Goal: Information Seeking & Learning: Learn about a topic

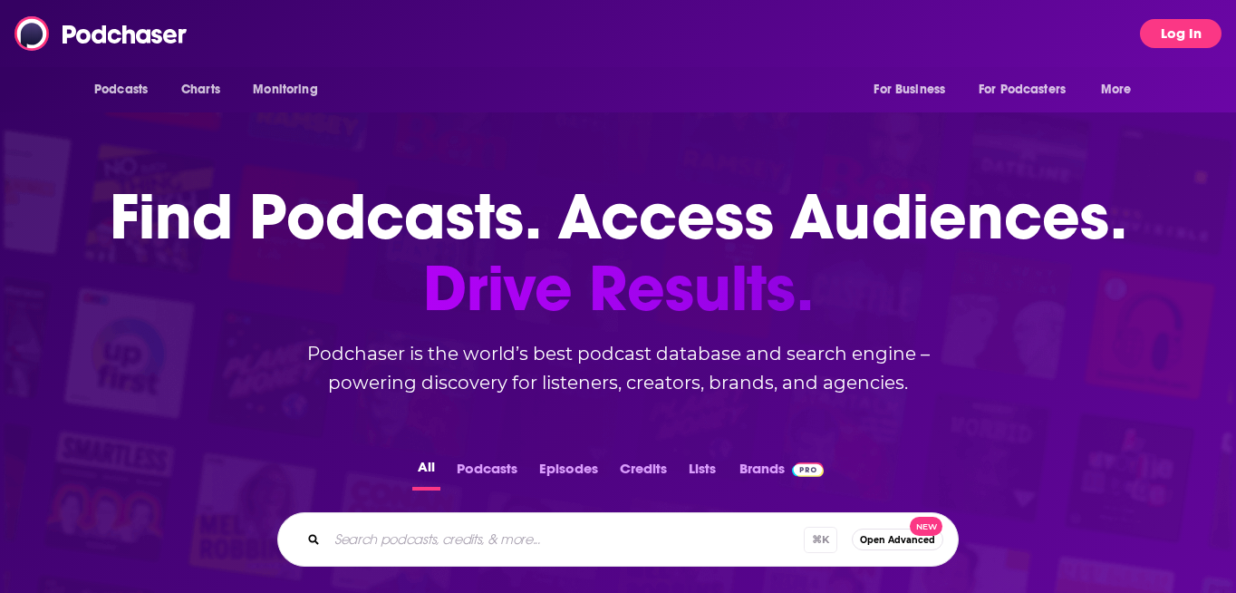
click at [1161, 45] on button "Log In" at bounding box center [1181, 33] width 82 height 29
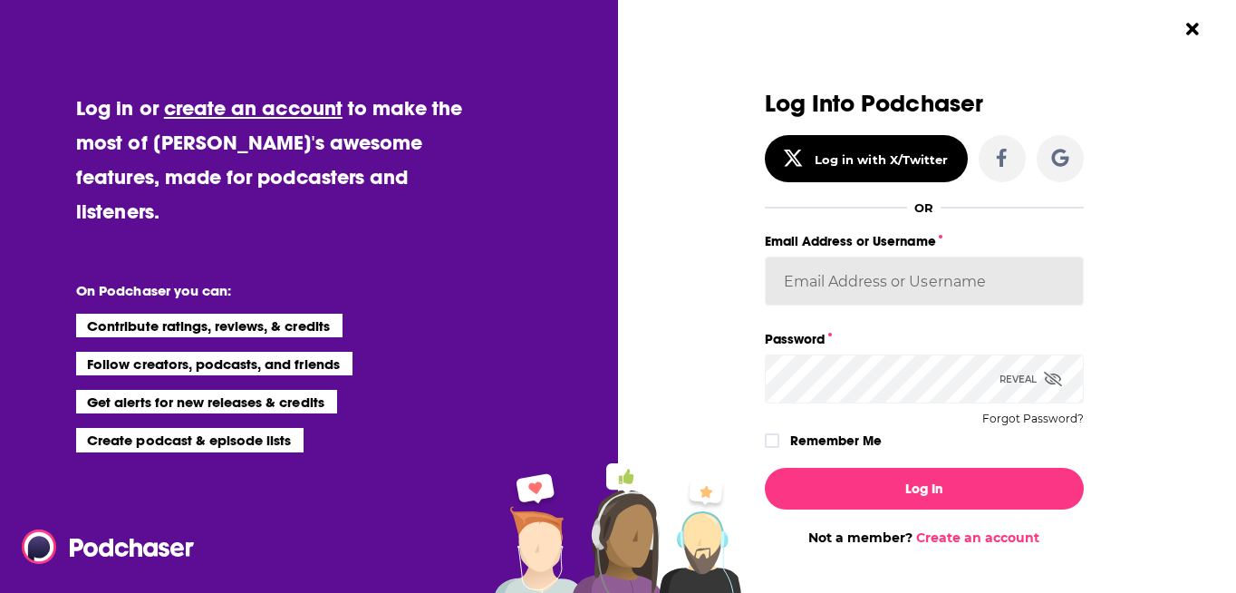
click at [845, 284] on input "Email Address or Username" at bounding box center [924, 280] width 319 height 49
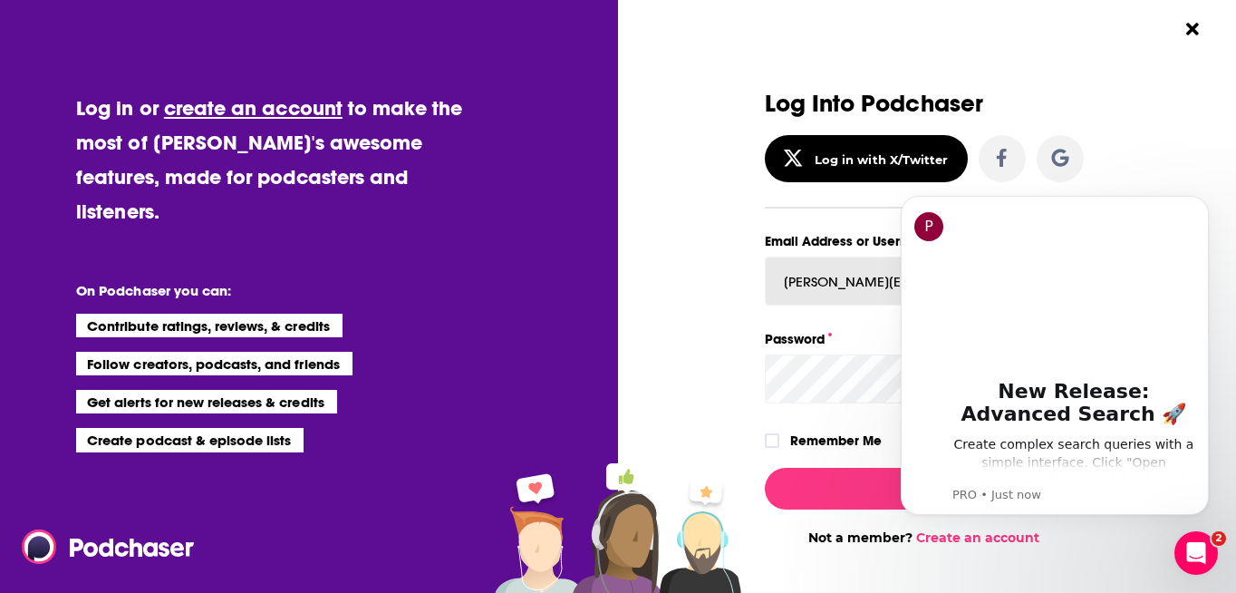
click at [765, 468] on button "Log In" at bounding box center [924, 489] width 319 height 42
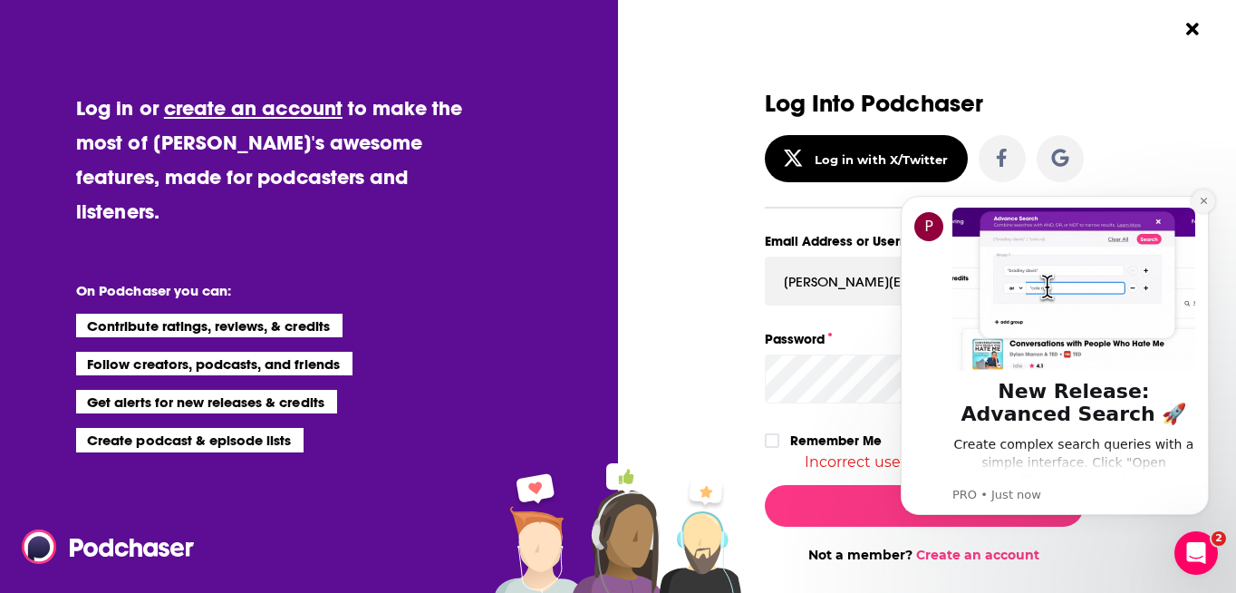
click at [1201, 199] on icon "Dismiss notification" at bounding box center [1204, 201] width 10 height 10
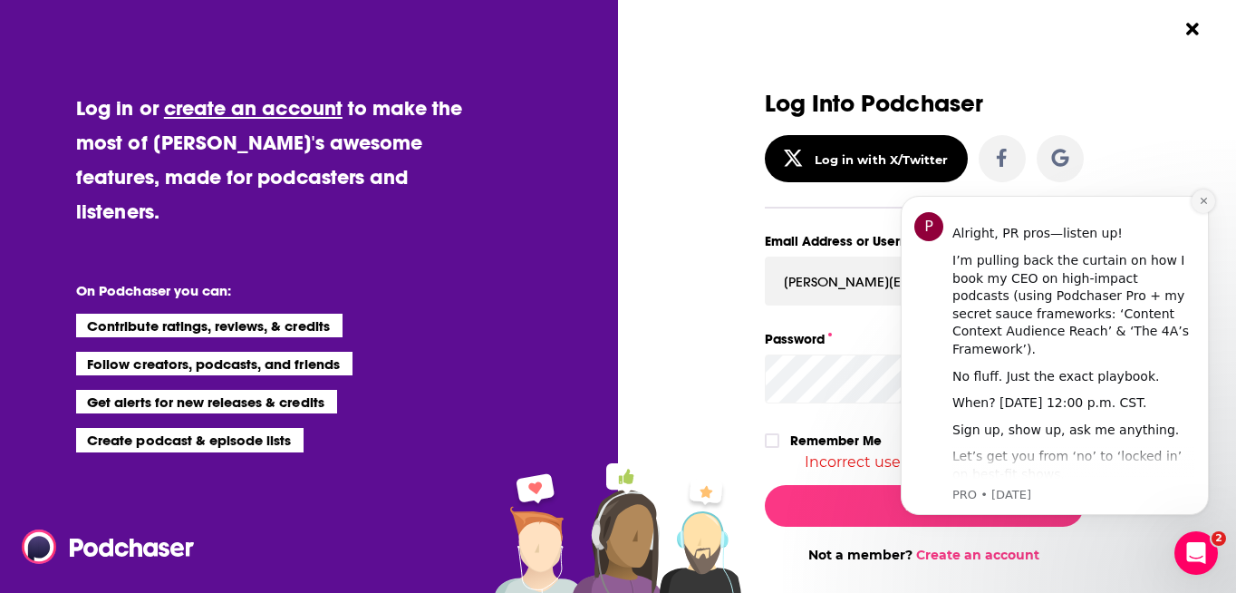
click at [1200, 200] on icon "Dismiss notification" at bounding box center [1204, 201] width 10 height 10
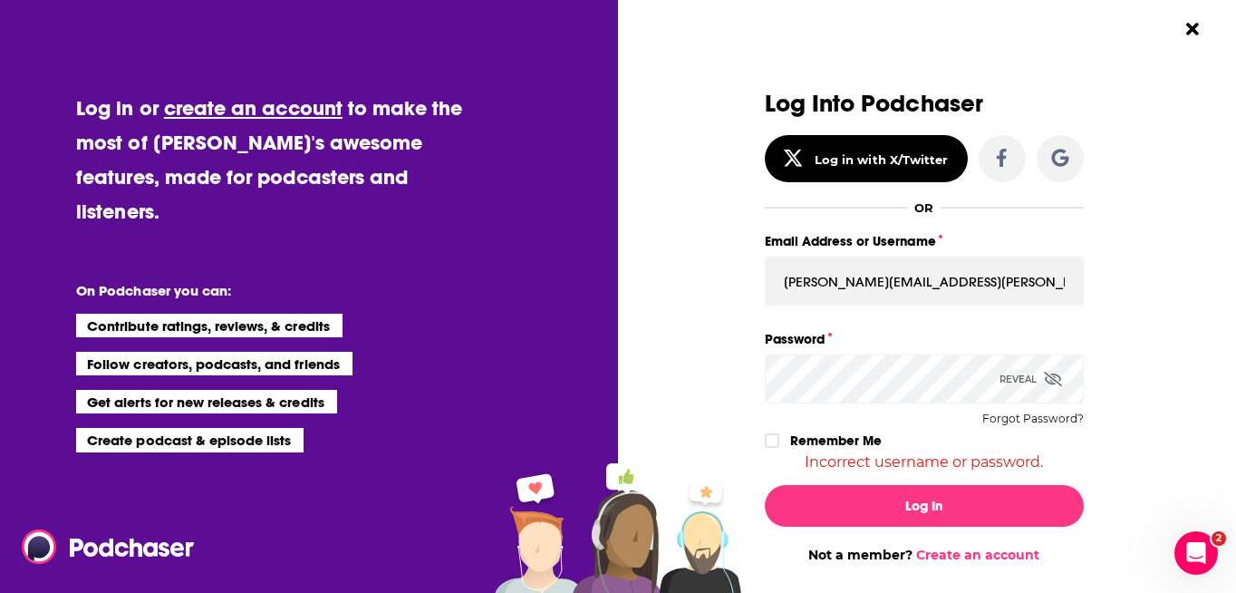
click at [1044, 382] on icon "Dialog" at bounding box center [1053, 379] width 18 height 14
click at [768, 445] on icon "Dialog" at bounding box center [772, 440] width 11 height 11
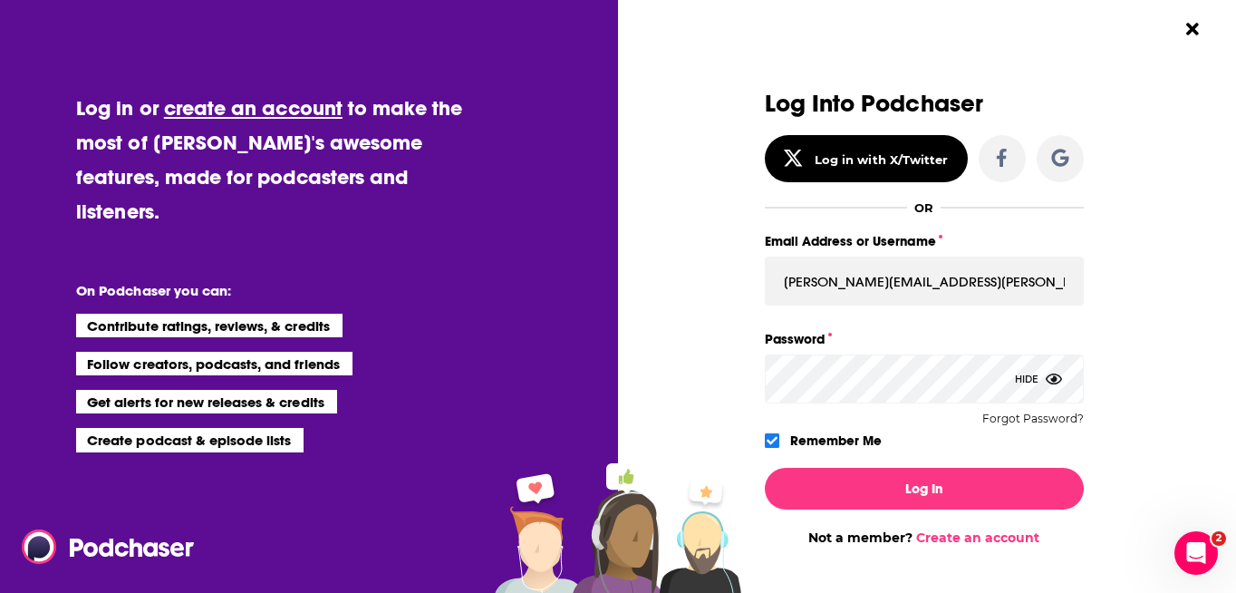
click at [765, 468] on button "Log In" at bounding box center [924, 489] width 319 height 42
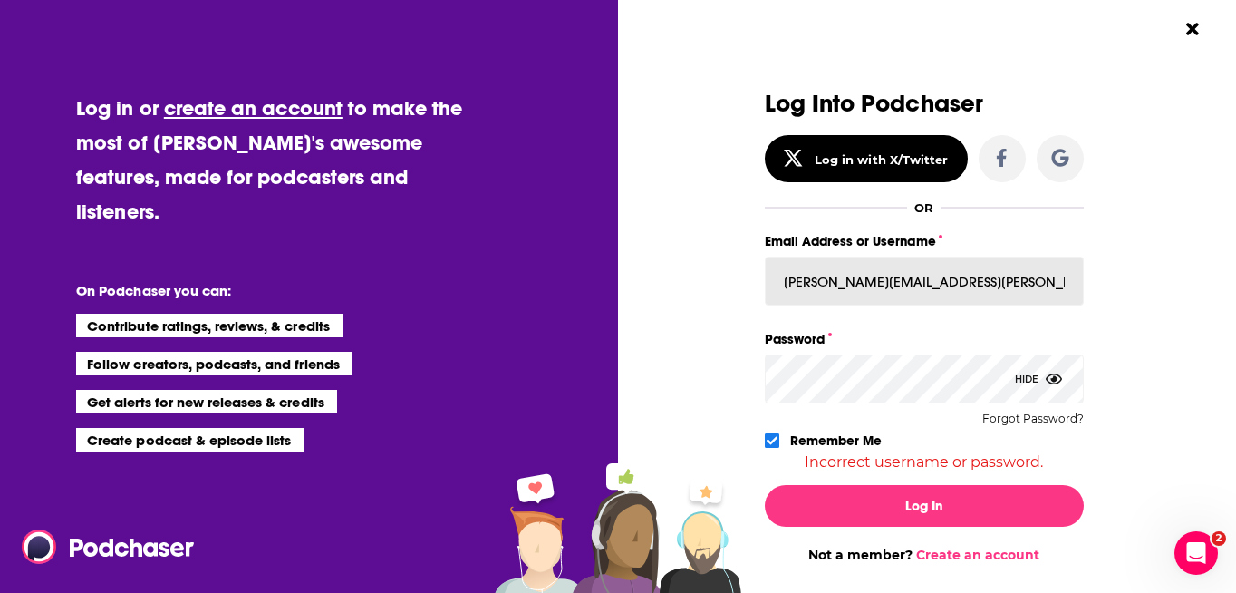
click at [852, 287] on input "romina.miremadi@edelman.com" at bounding box center [924, 280] width 319 height 49
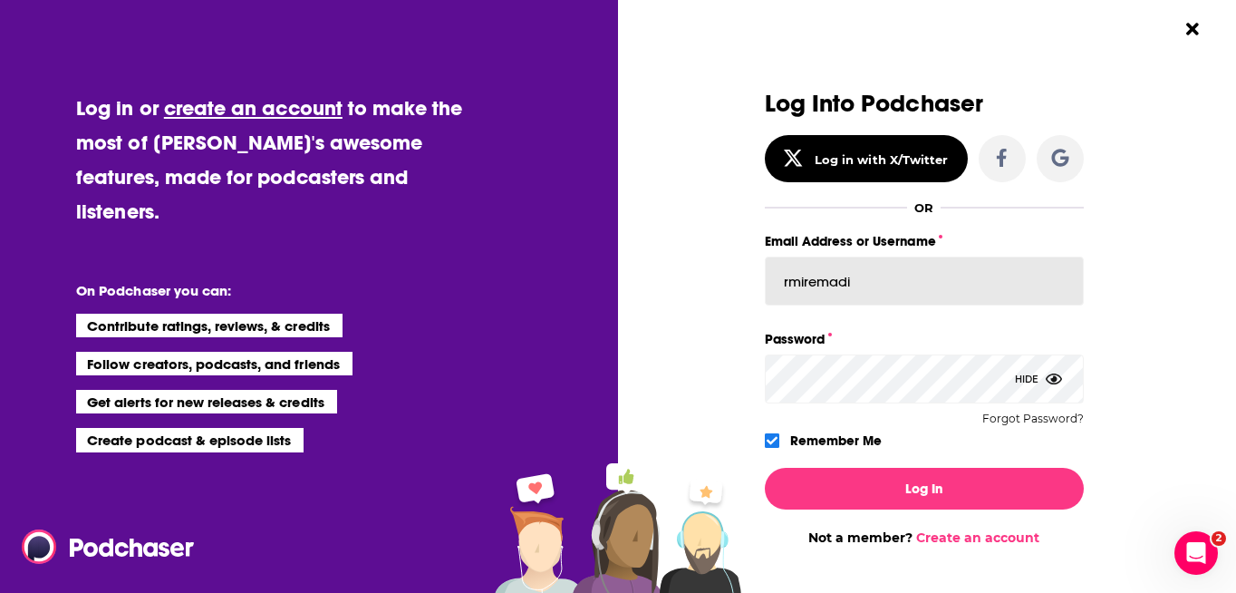
type input "rmiremadi"
click at [765, 468] on button "Log In" at bounding box center [924, 489] width 319 height 42
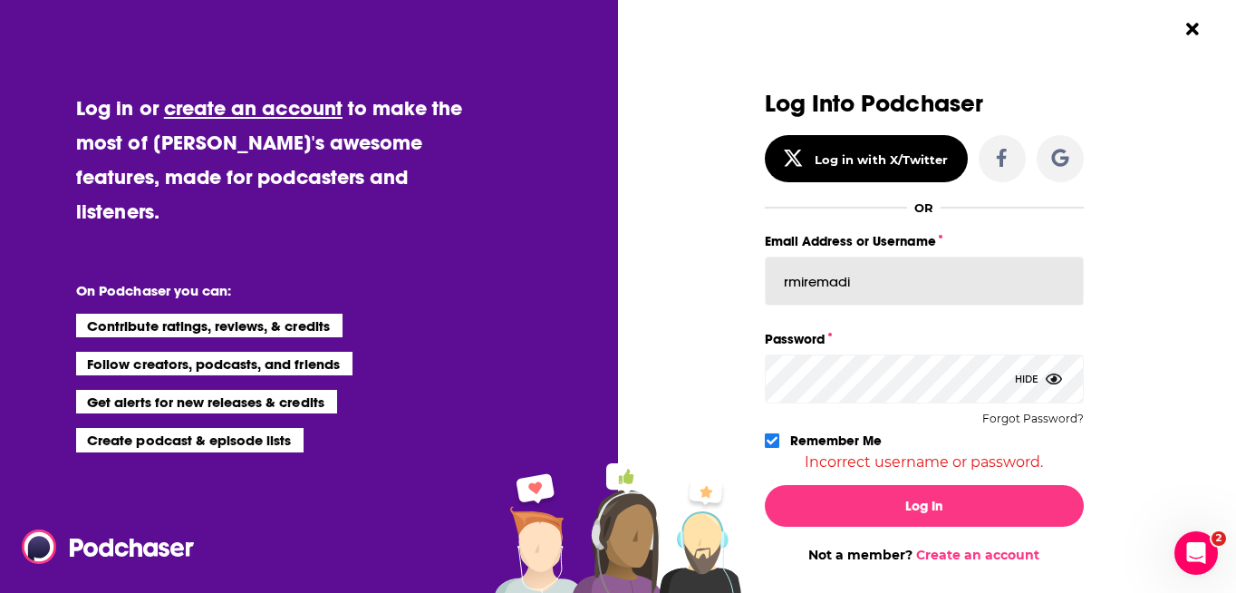
click at [853, 281] on input "rmiremadi" at bounding box center [924, 280] width 319 height 49
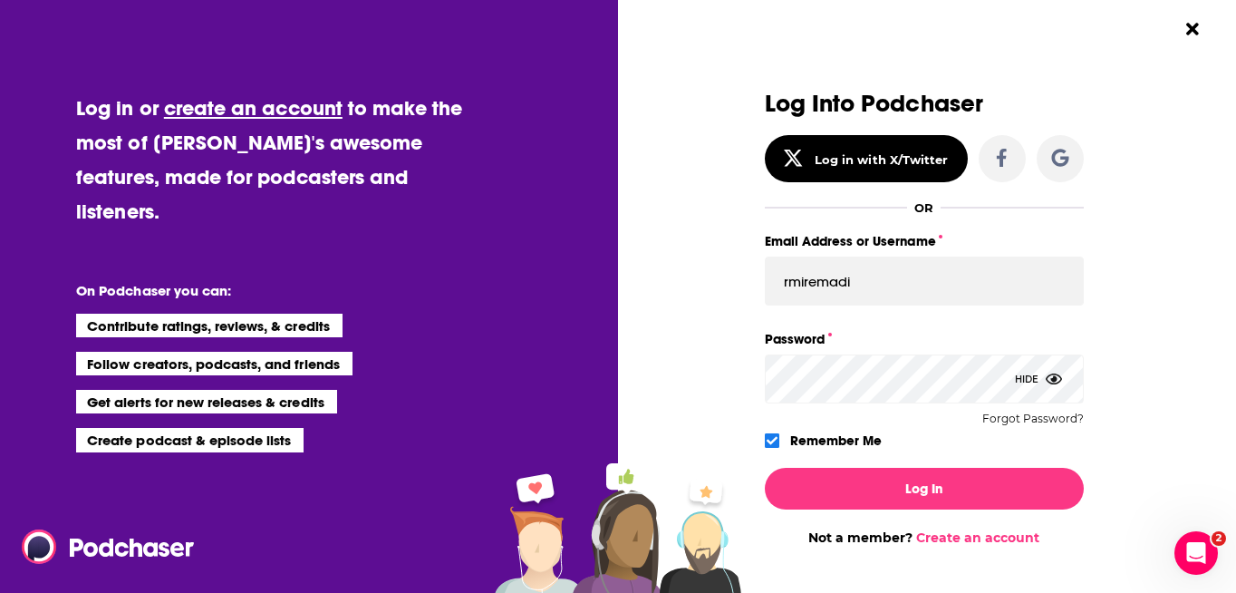
click at [765, 468] on button "Log In" at bounding box center [924, 489] width 319 height 42
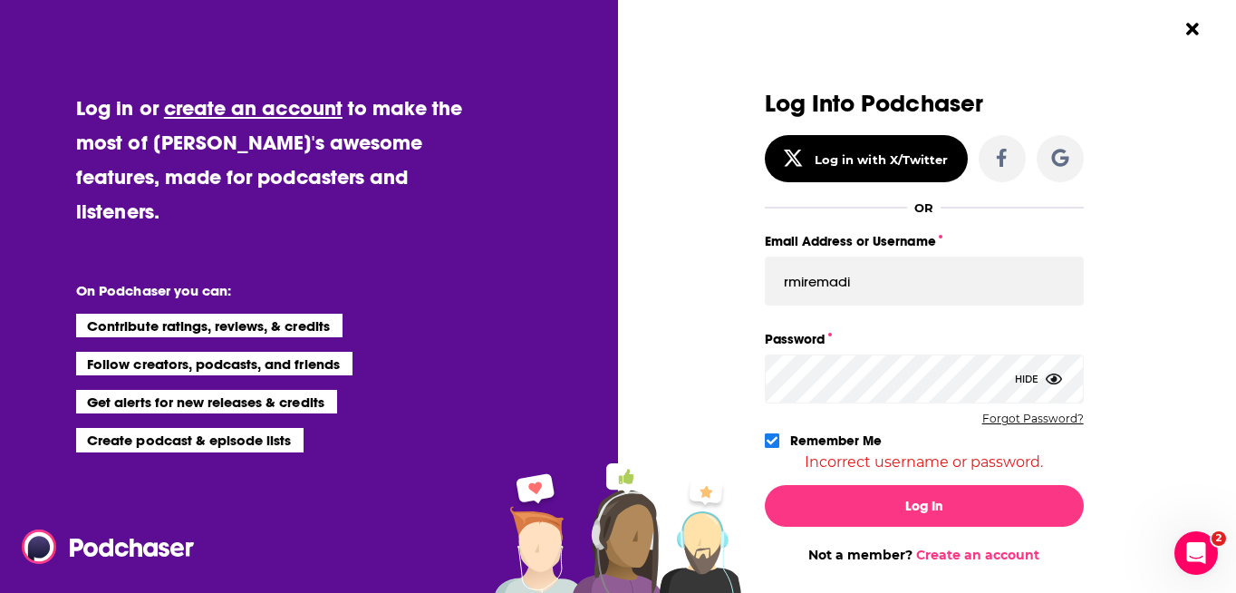
click at [1027, 417] on button "Forgot Password?" at bounding box center [1032, 418] width 101 height 13
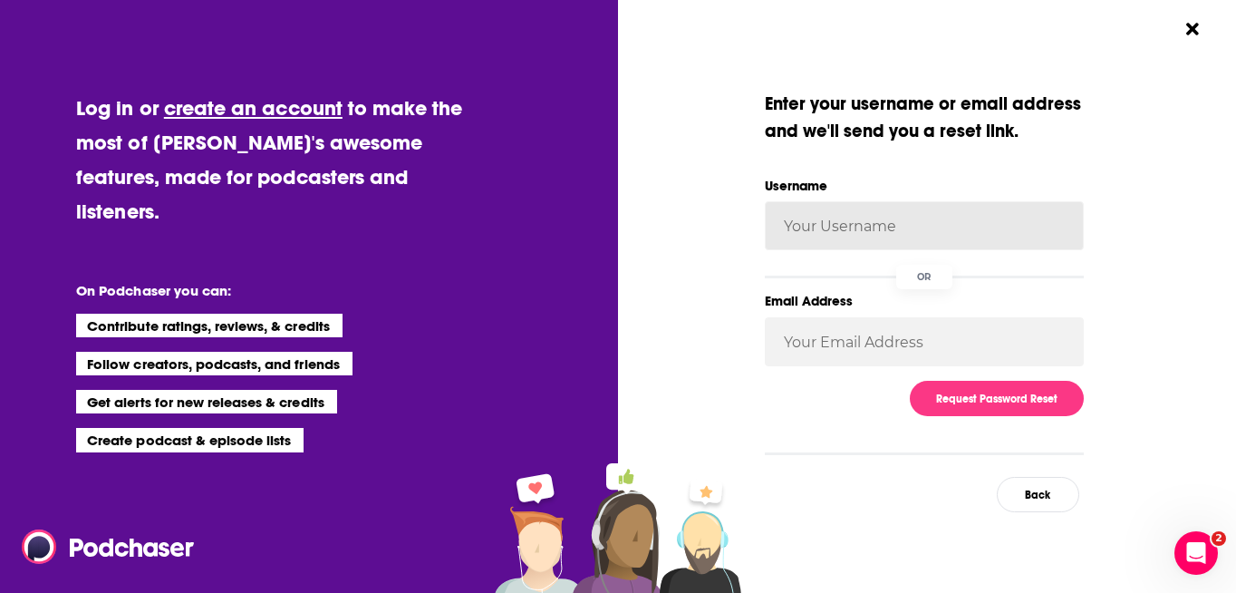
click at [942, 227] on input "Username" at bounding box center [924, 225] width 319 height 49
type input "rmiremadi"
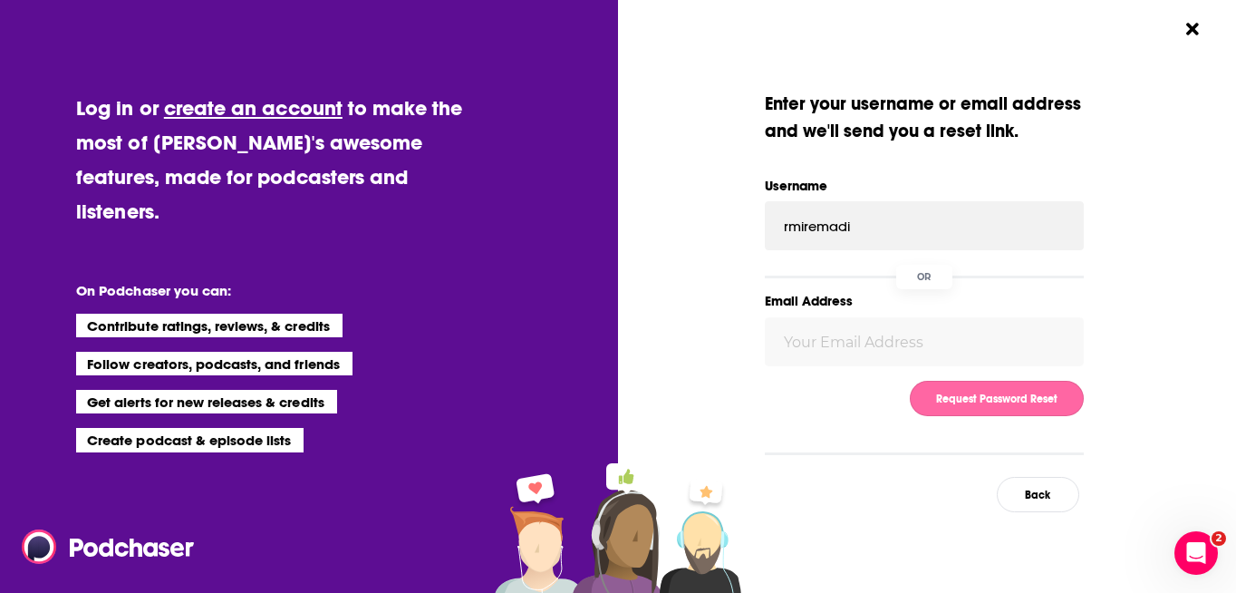
click at [994, 401] on button "Request Password Reset" at bounding box center [997, 398] width 174 height 35
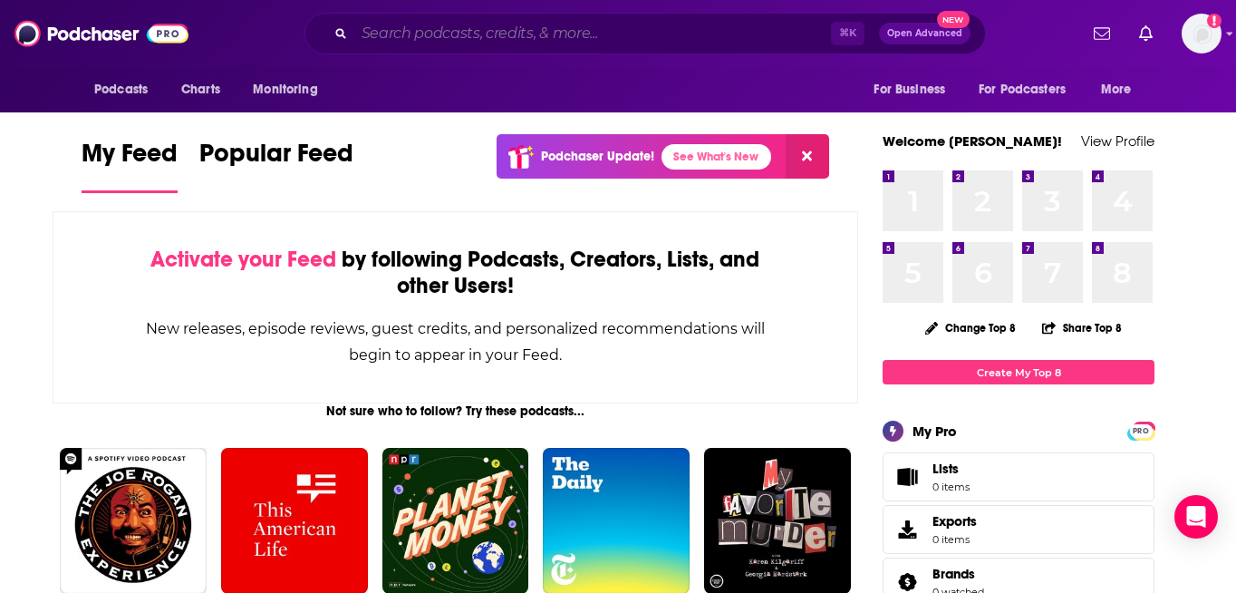
click at [454, 41] on input "Search podcasts, credits, & more..." at bounding box center [592, 33] width 477 height 29
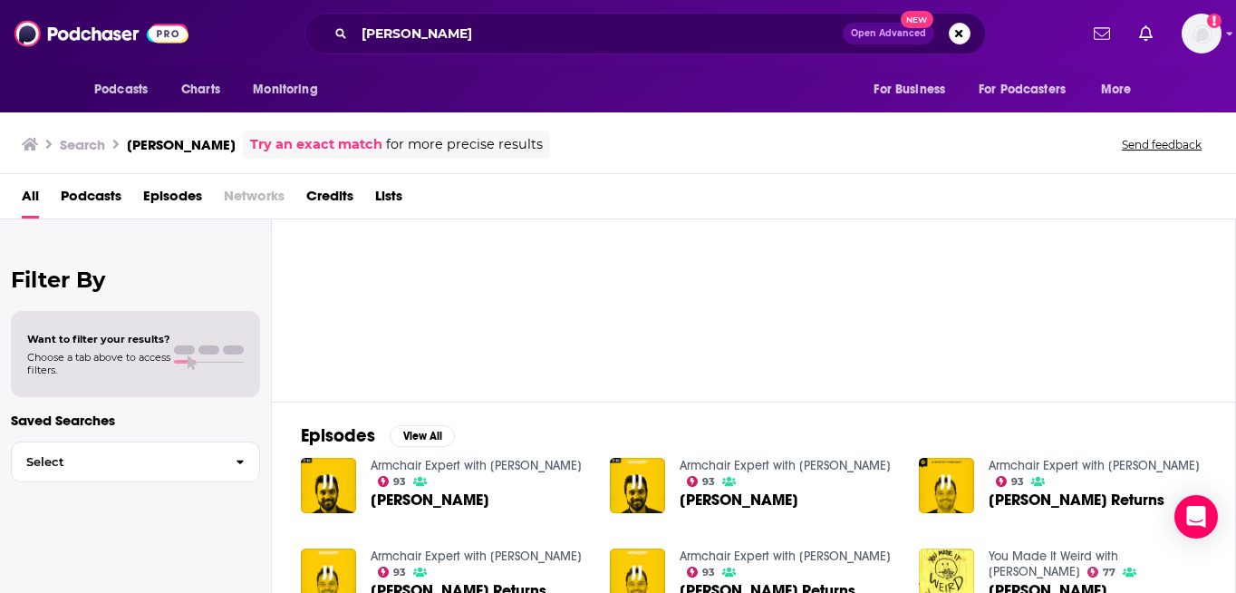
scroll to position [74, 0]
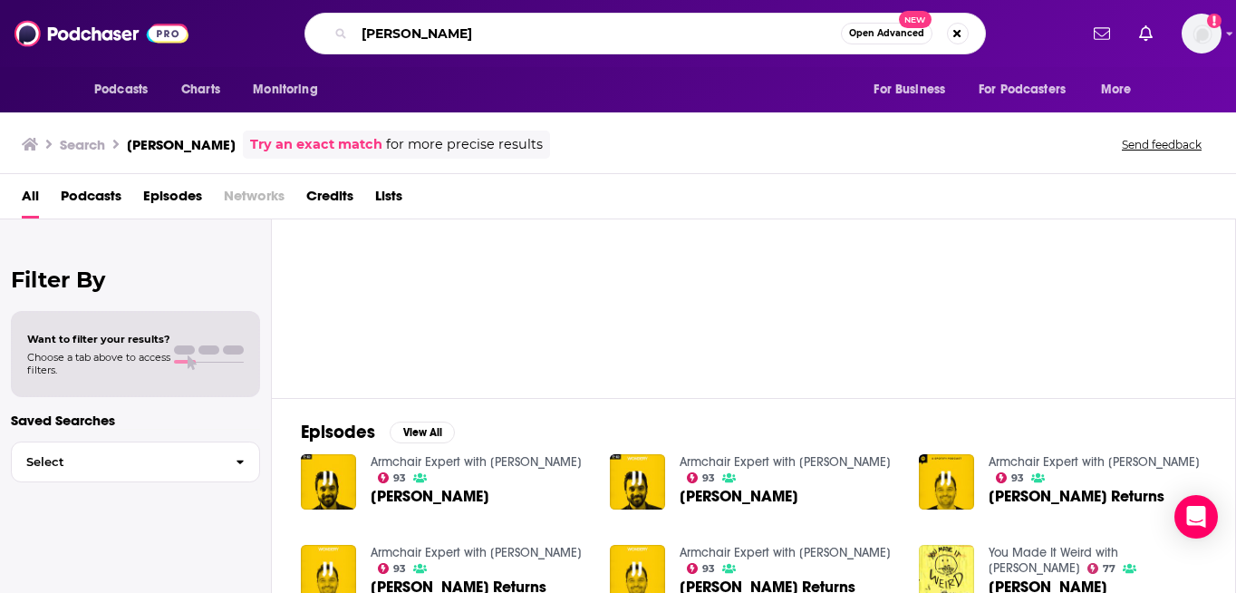
click at [551, 31] on input "[PERSON_NAME]" at bounding box center [597, 33] width 487 height 29
type input "j"
type input "we're here to help"
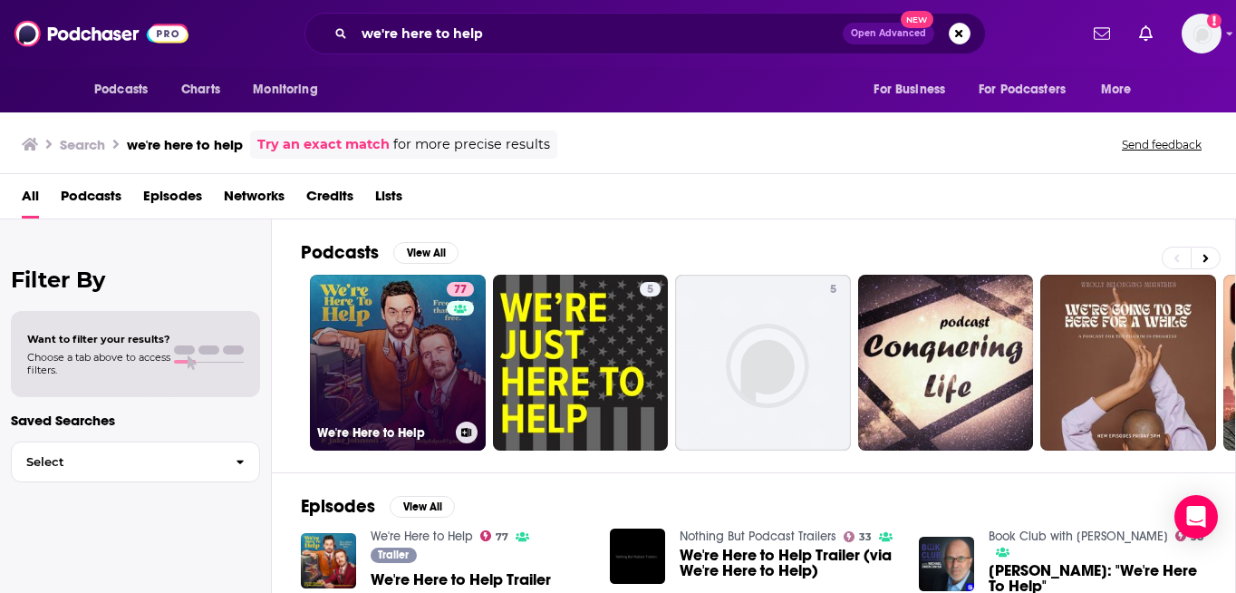
click at [381, 361] on link "77 We're Here to Help" at bounding box center [398, 363] width 176 height 176
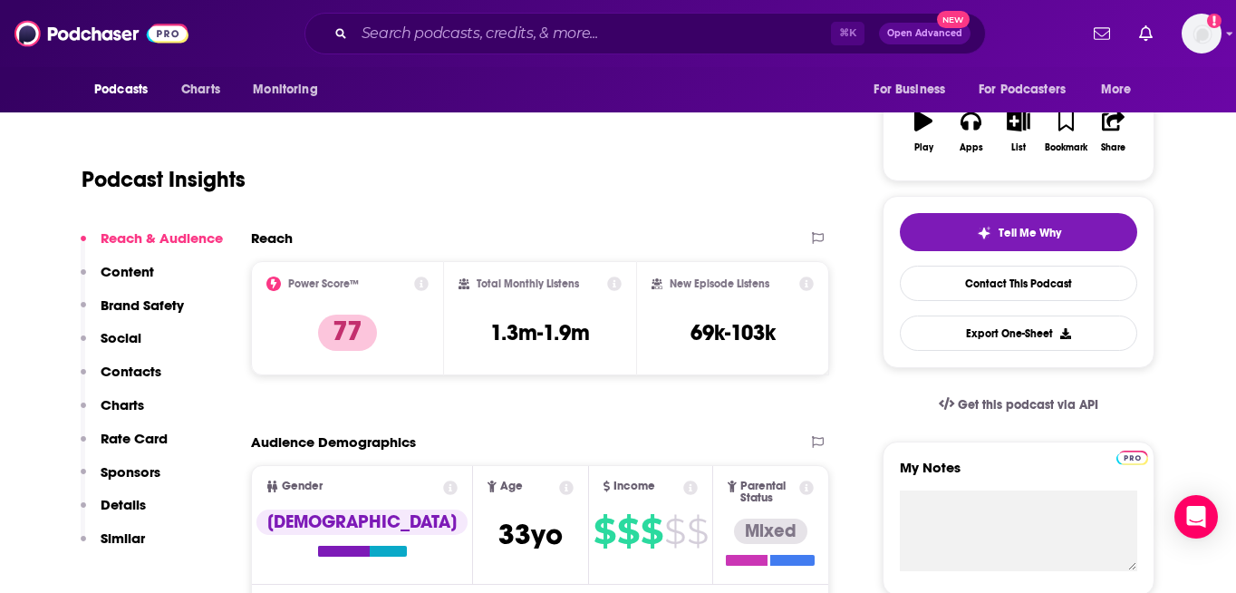
scroll to position [317, 0]
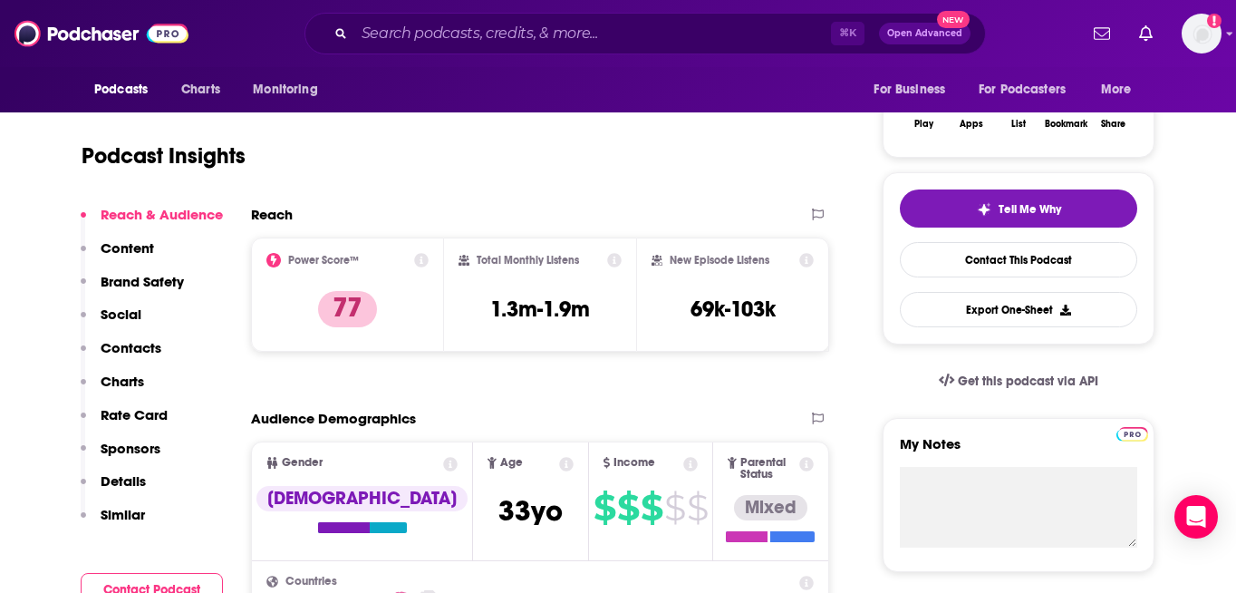
click at [804, 263] on icon at bounding box center [806, 260] width 14 height 14
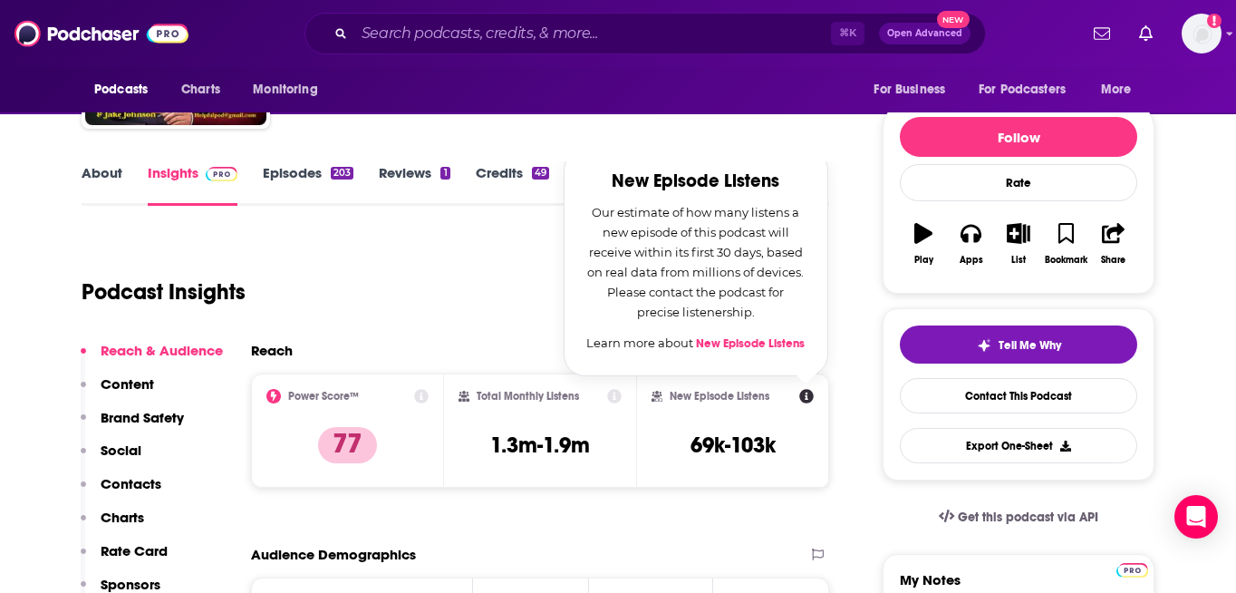
scroll to position [147, 0]
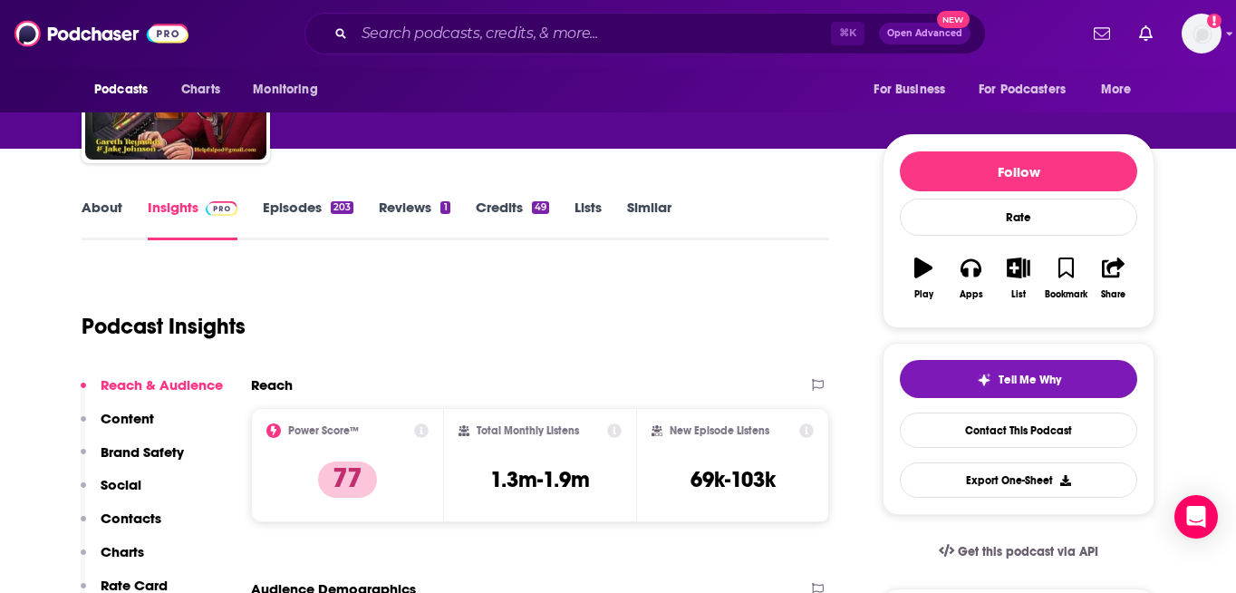
click at [613, 431] on icon at bounding box center [614, 430] width 14 height 14
click at [410, 324] on div "Podcast Insights" at bounding box center [448, 315] width 733 height 92
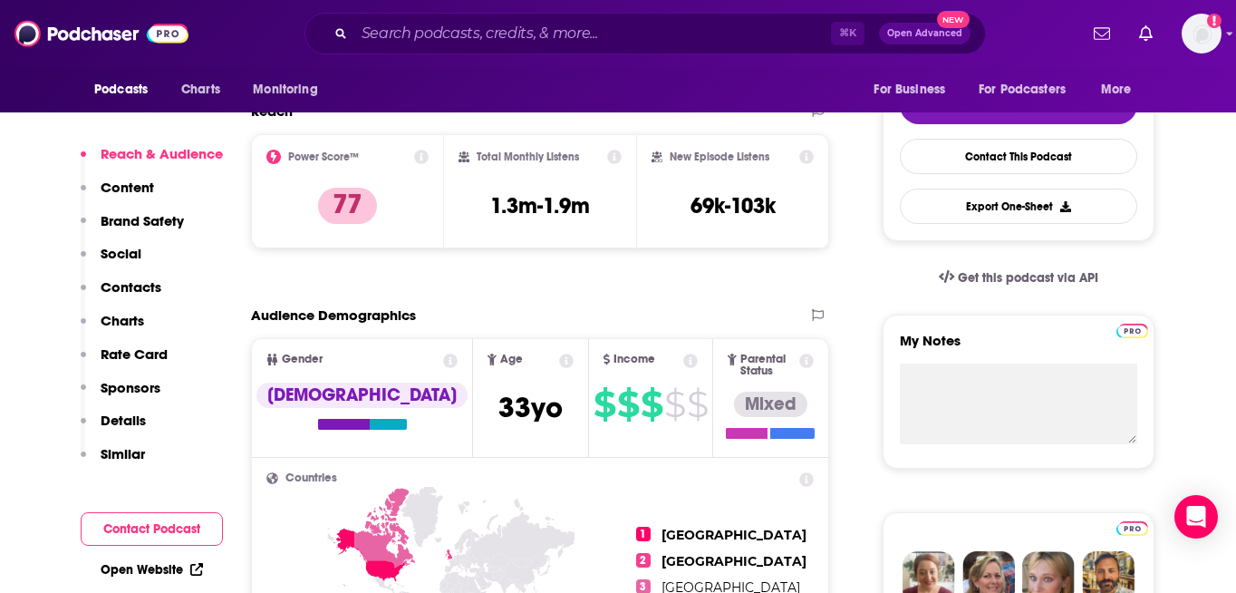
scroll to position [0, 0]
